Goal: Transaction & Acquisition: Purchase product/service

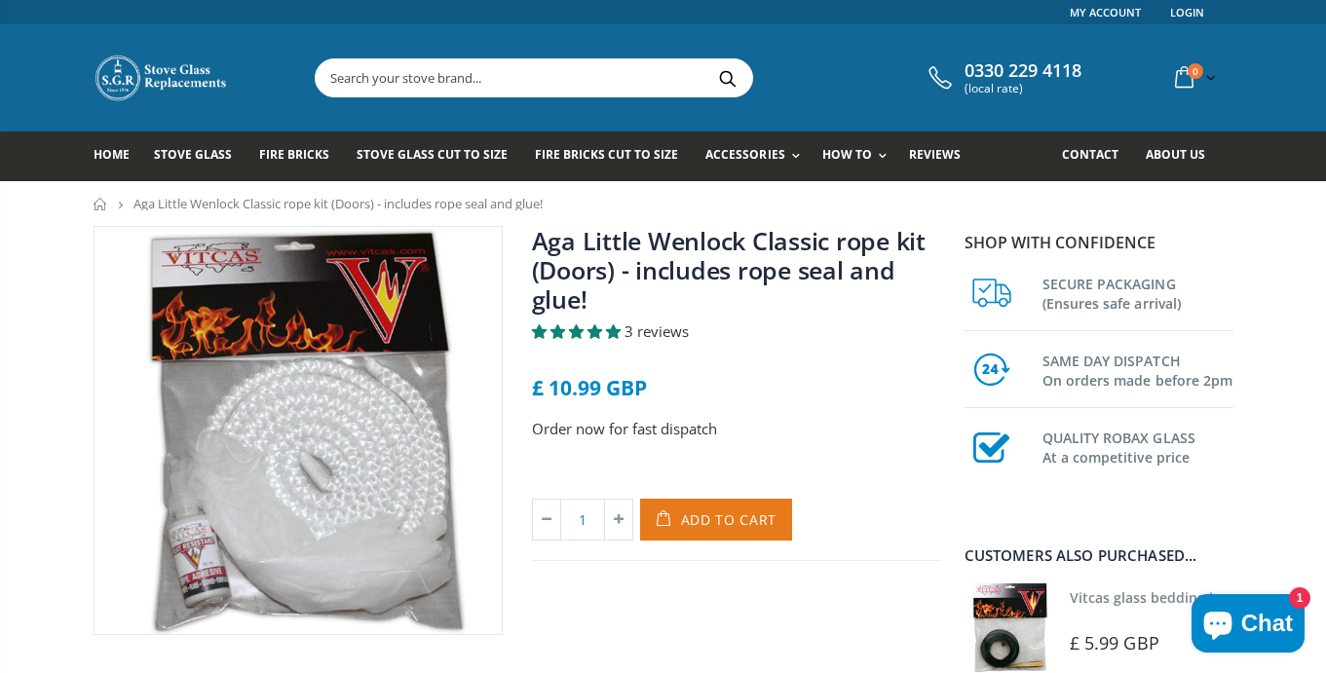
click at [750, 516] on span "Add to Cart" at bounding box center [729, 520] width 96 height 19
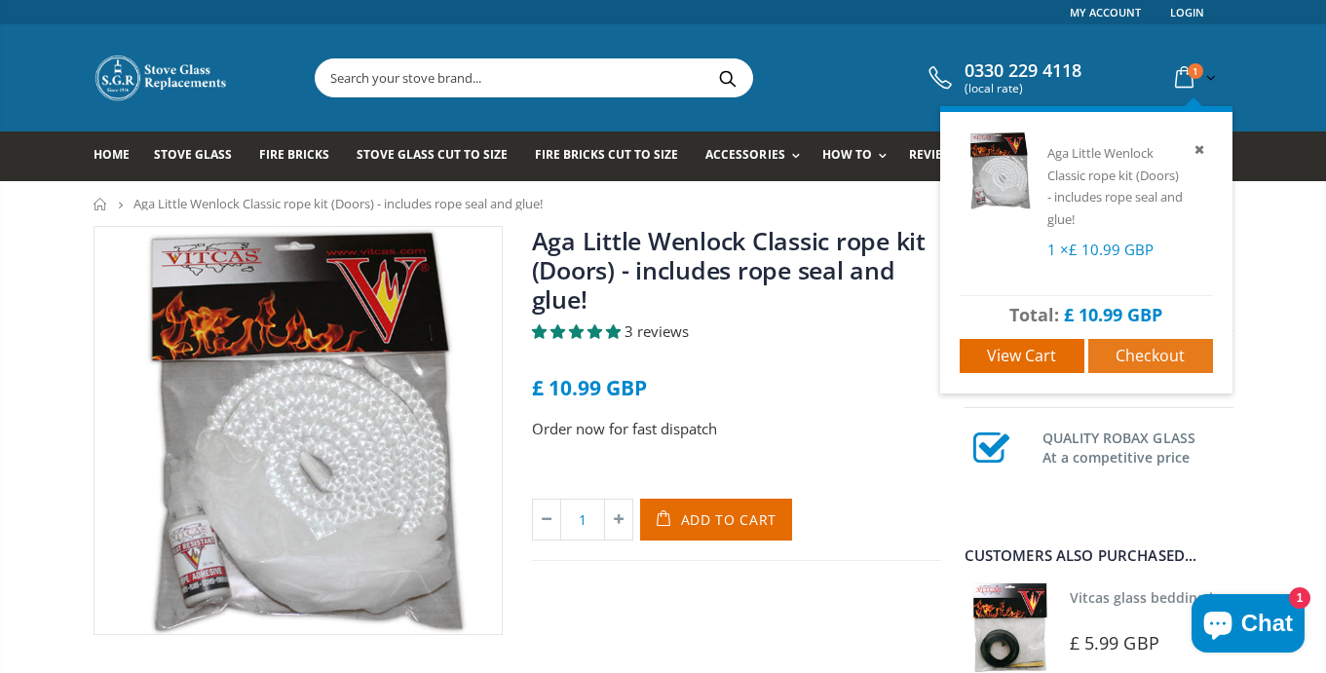
click at [1128, 350] on span "Checkout" at bounding box center [1150, 355] width 69 height 21
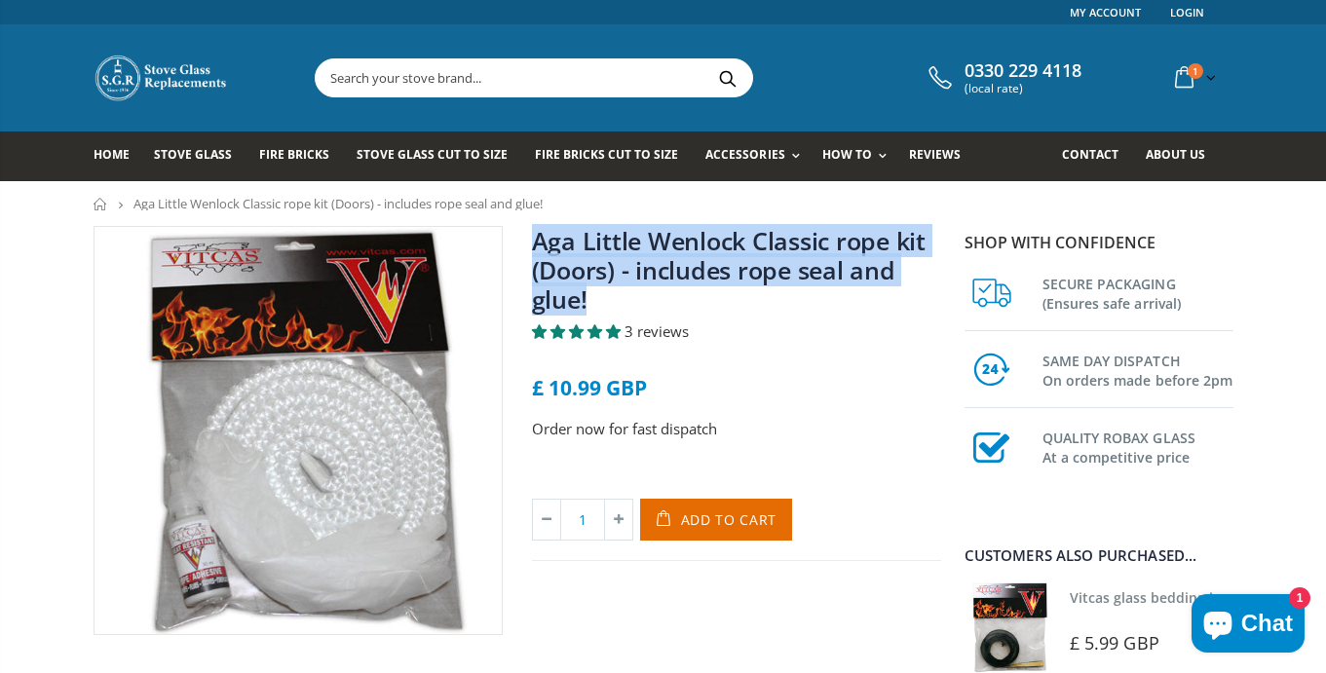
drag, startPoint x: 588, startPoint y: 298, endPoint x: 536, endPoint y: 238, distance: 80.1
click at [536, 238] on h1 "Aga Little Wenlock Classic rope kit (Doors) - includes rope seal and glue!" at bounding box center [736, 273] width 409 height 95
copy link "Aga Little Wenlock Classic rope kit (Doors) - includes rope seal and glue!"
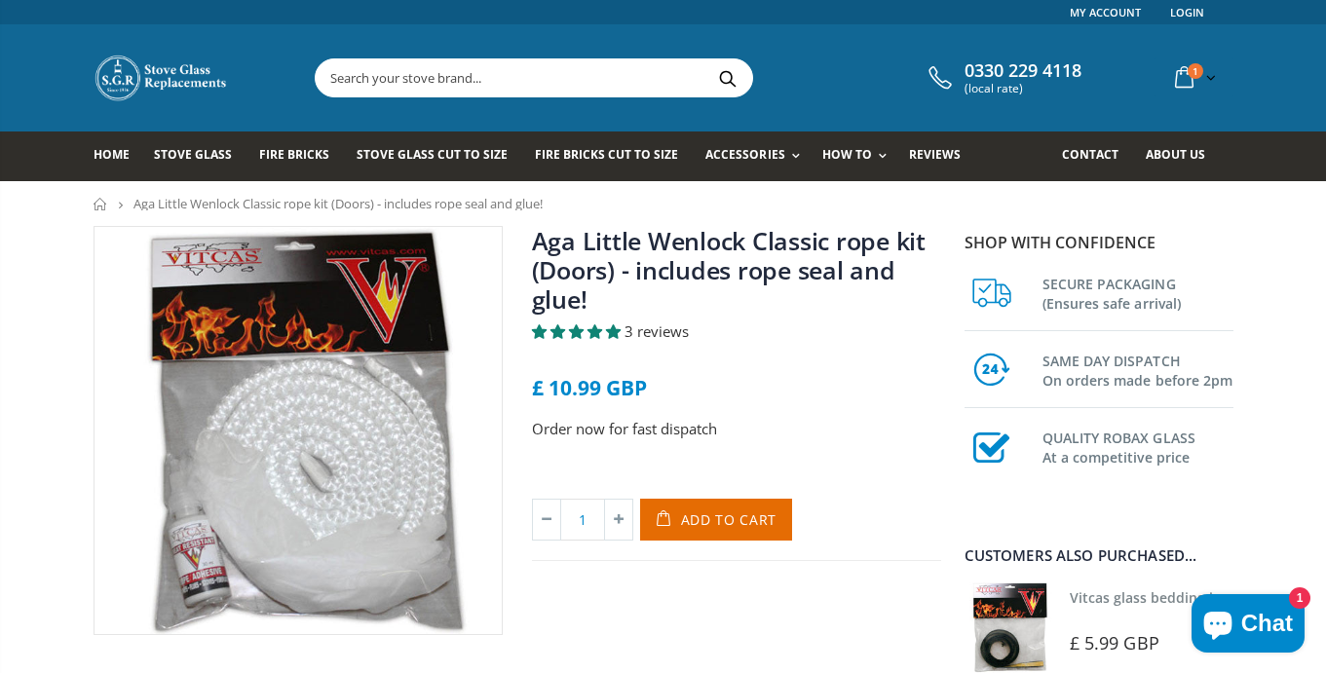
click at [567, 300] on link "Aga Little Wenlock Classic rope kit (Doors) - includes rope seal and glue!" at bounding box center [729, 270] width 394 height 92
